Goal: Find specific page/section: Find specific page/section

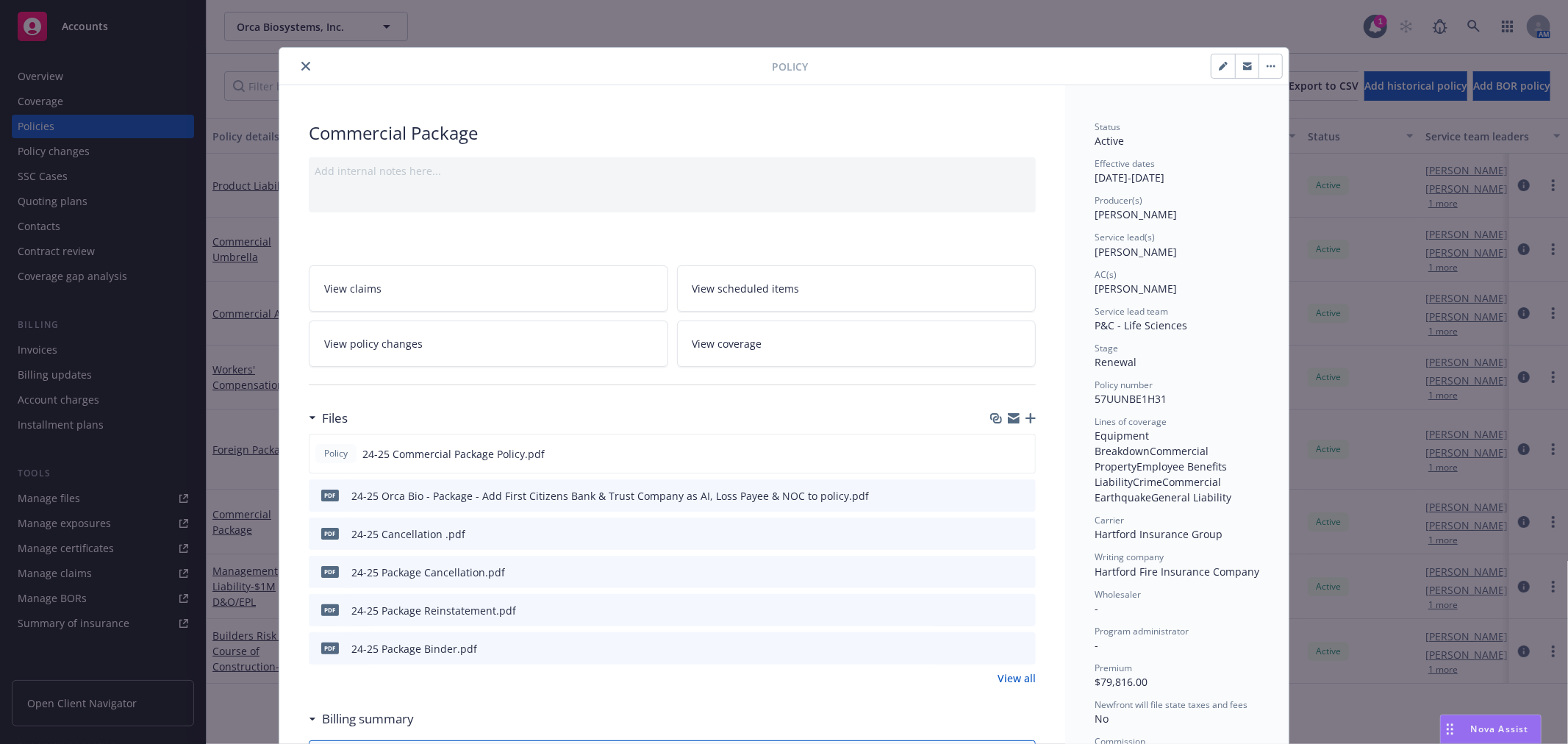
click at [302, 70] on icon "close" at bounding box center [306, 66] width 9 height 9
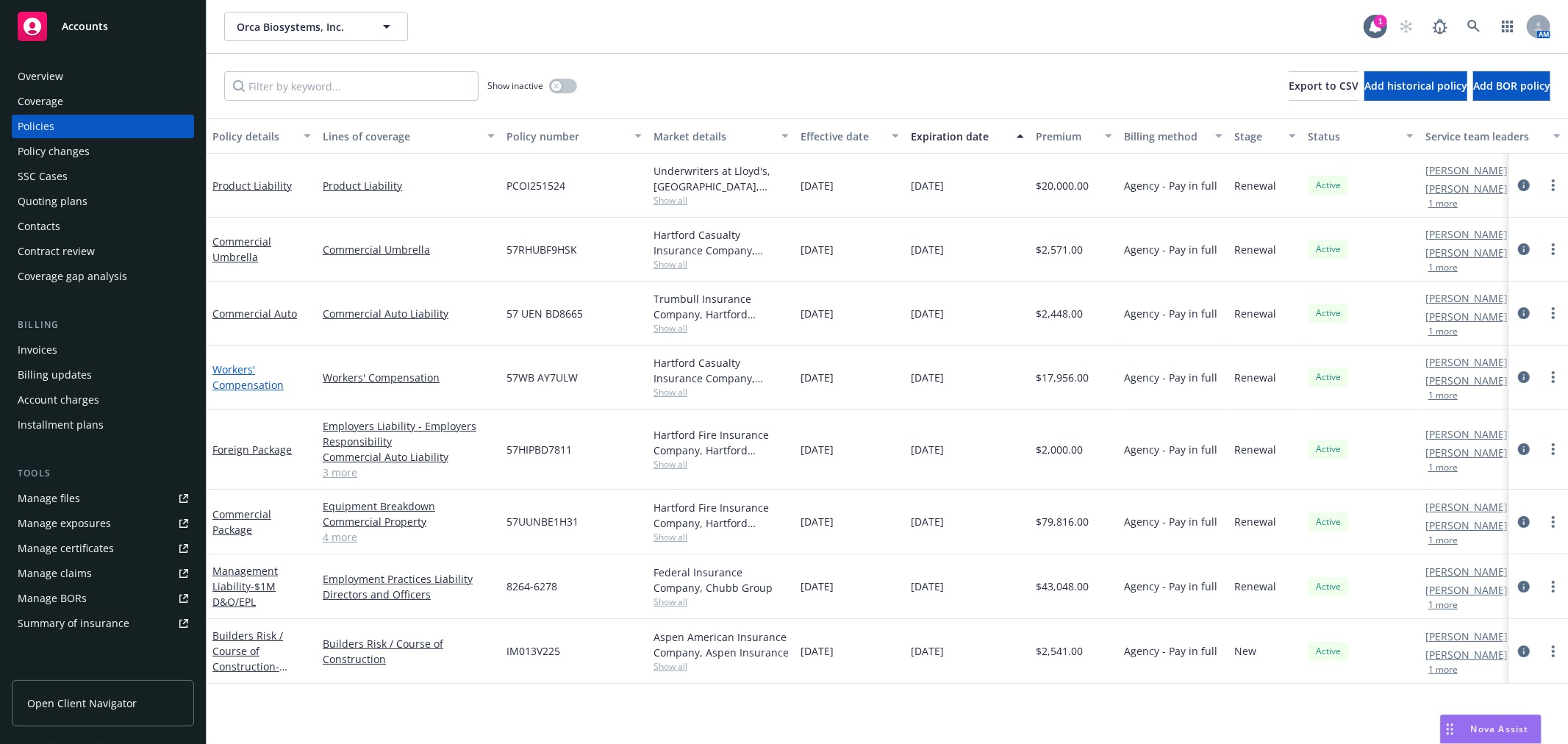
click at [249, 383] on link "Workers' Compensation" at bounding box center [248, 377] width 71 height 29
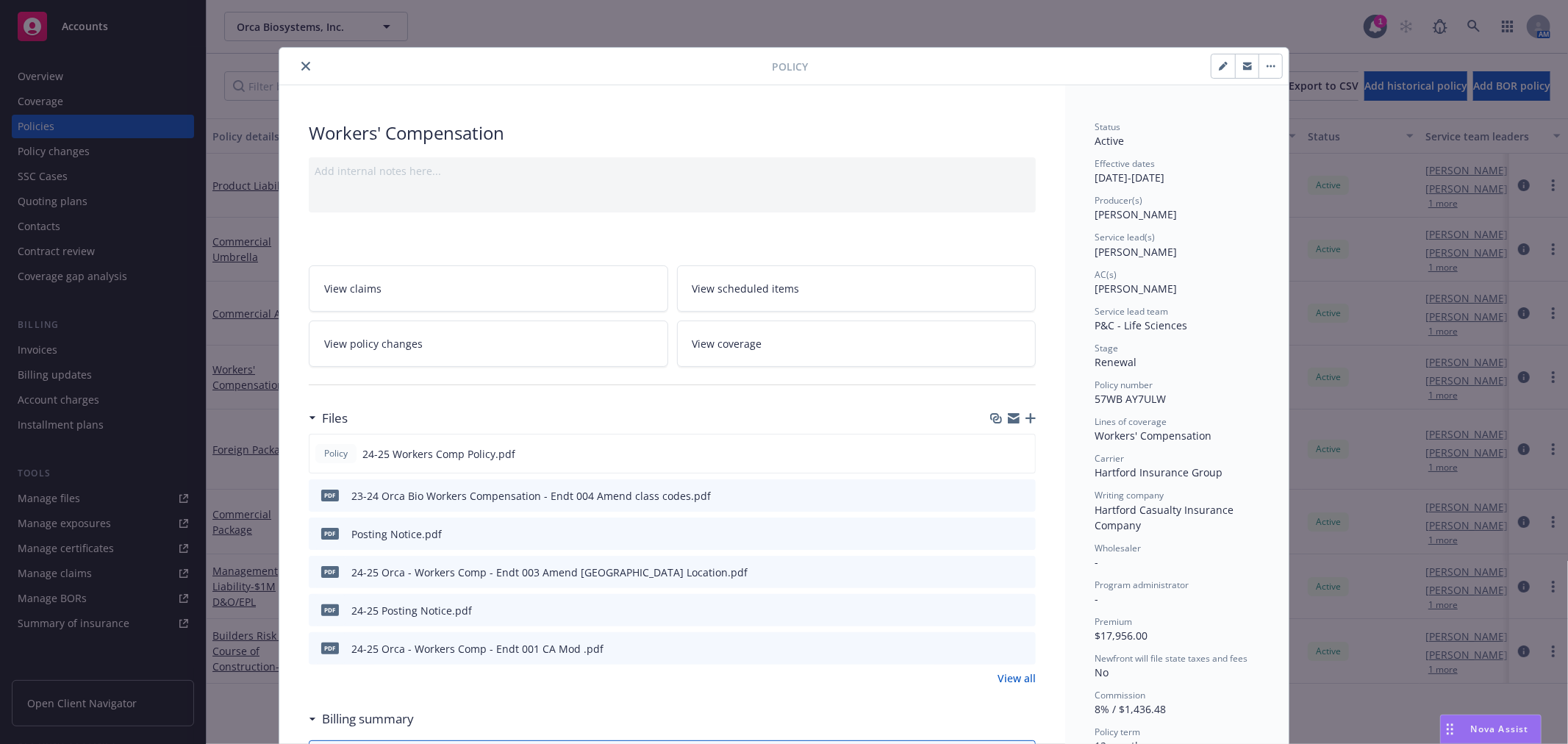
click at [303, 62] on icon "close" at bounding box center [306, 66] width 9 height 9
